Goal: Transaction & Acquisition: Purchase product/service

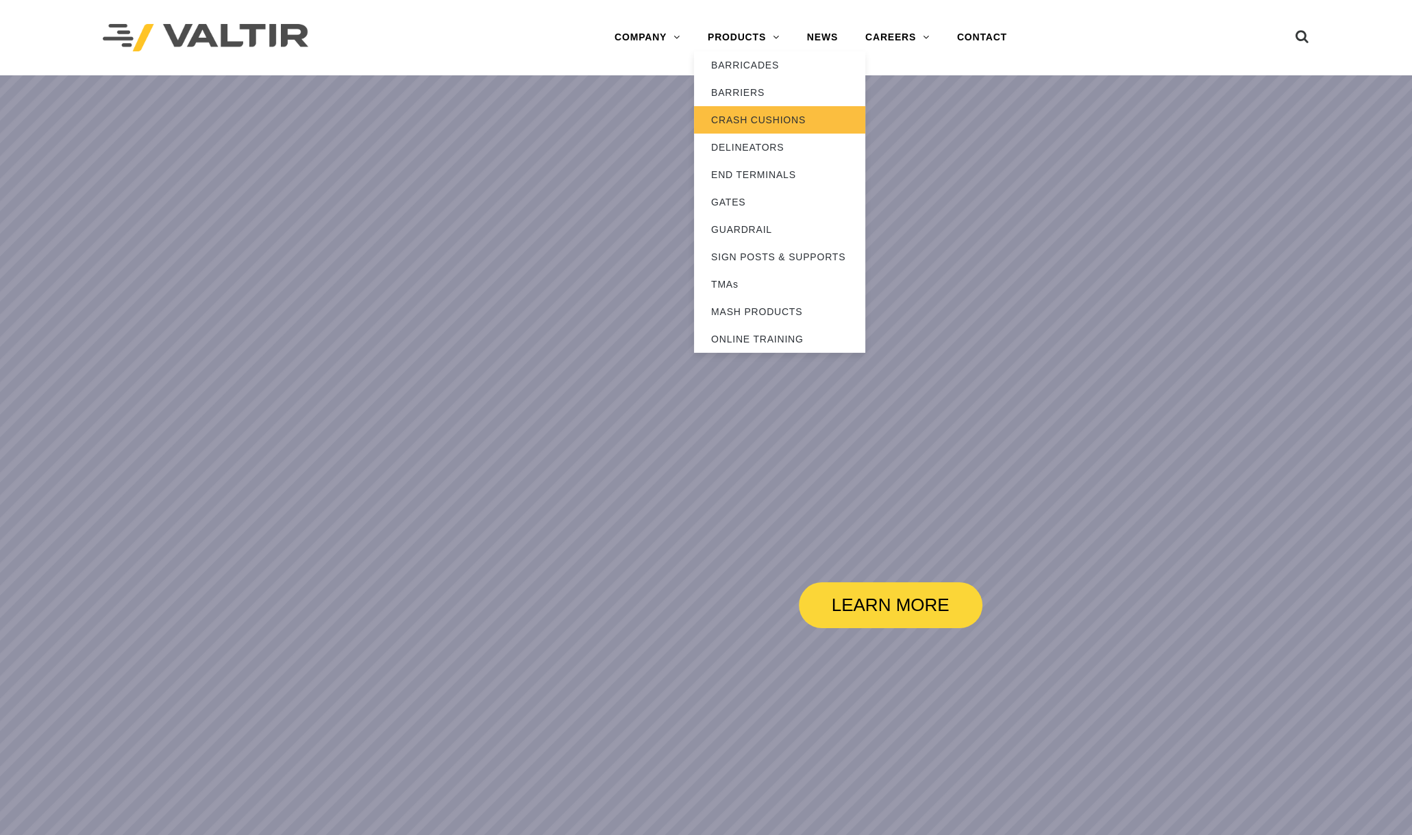
click at [751, 116] on link "CRASH CUSHIONS" at bounding box center [779, 119] width 171 height 27
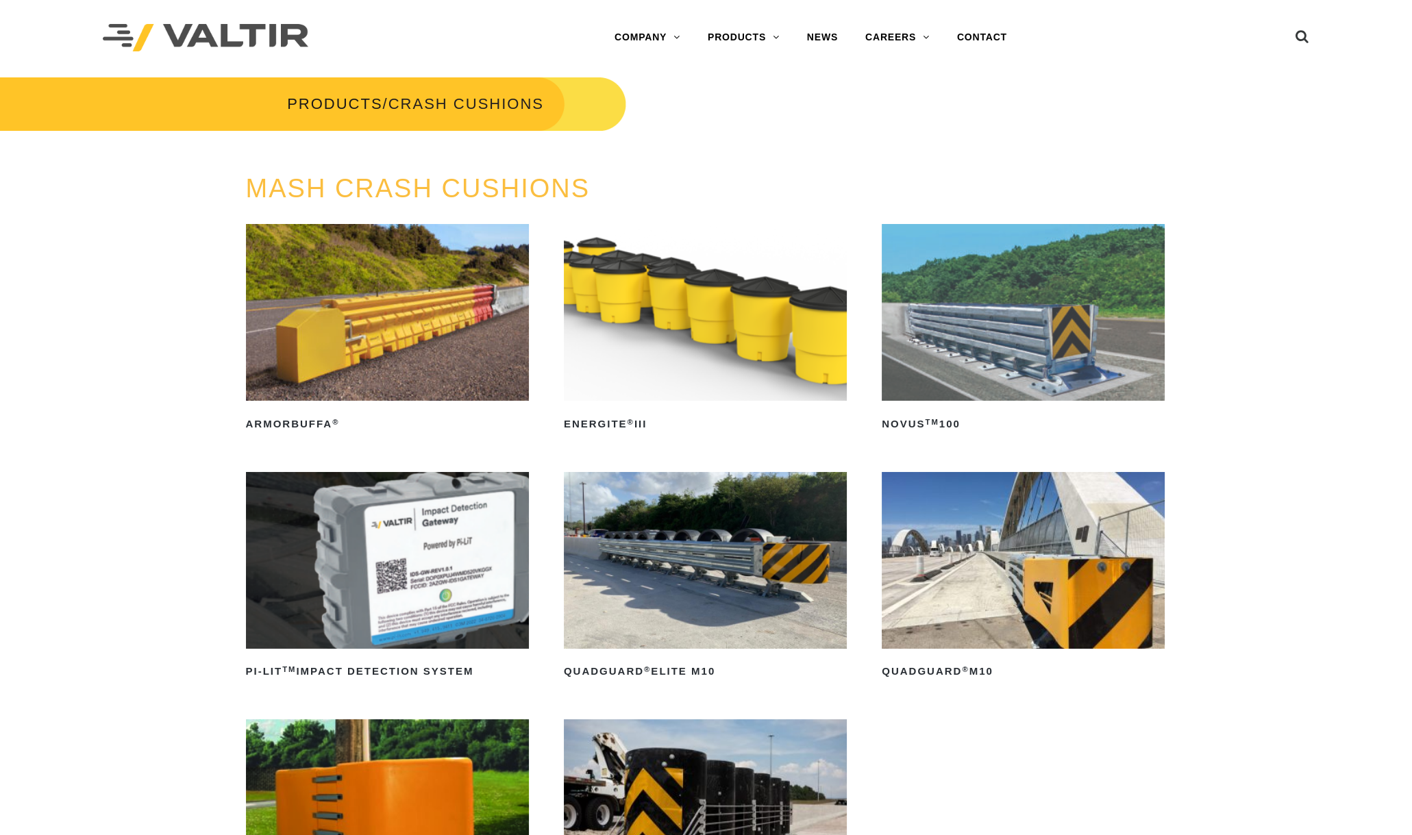
click at [1024, 553] on img at bounding box center [1023, 560] width 283 height 177
